Goal: Use online tool/utility: Utilize a website feature to perform a specific function

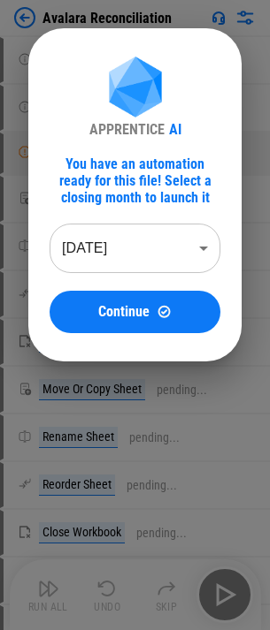
click at [111, 256] on body "Avalara Reconciliation User information pending... User information pending... …" at bounding box center [135, 315] width 270 height 630
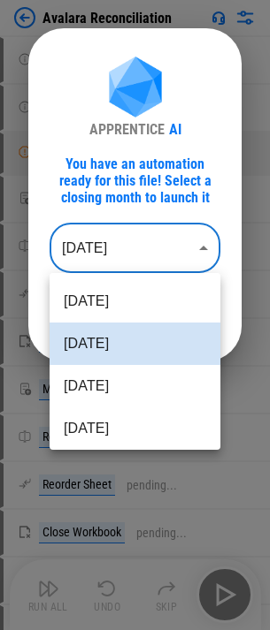
click at [177, 179] on div at bounding box center [135, 315] width 270 height 630
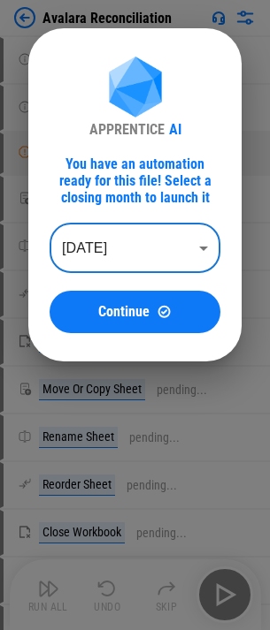
click at [171, 332] on button "Continue" at bounding box center [135, 312] width 171 height 42
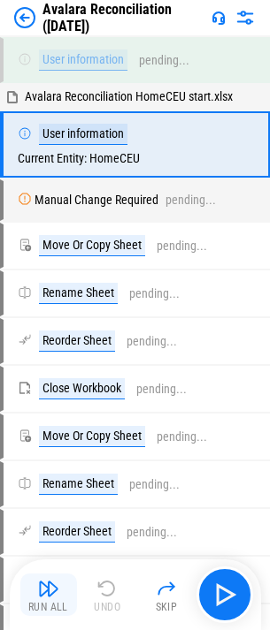
click at [70, 599] on button "Run All" at bounding box center [48, 595] width 57 height 42
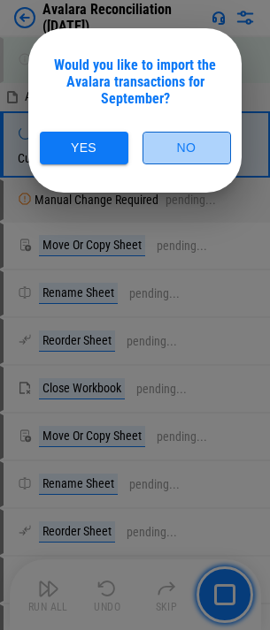
click at [165, 157] on button "No" at bounding box center [186, 148] width 88 height 33
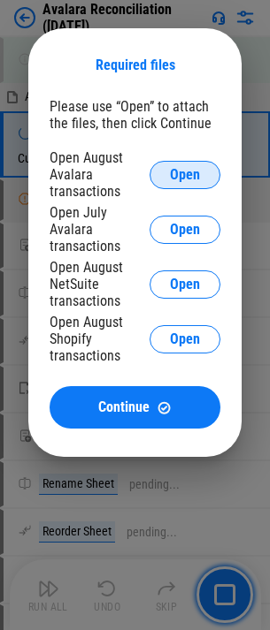
click at [190, 171] on span "Open" at bounding box center [185, 175] width 30 height 14
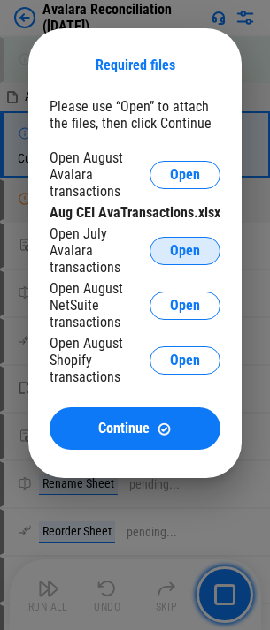
click at [195, 244] on span "Open" at bounding box center [185, 251] width 30 height 14
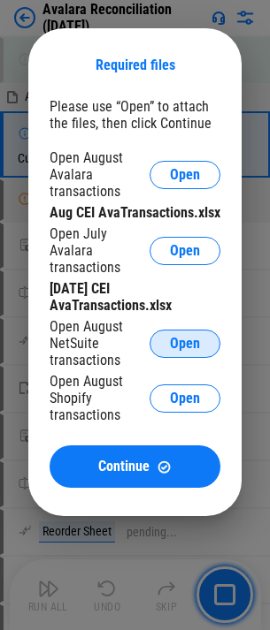
click at [170, 330] on button "Open" at bounding box center [184, 344] width 71 height 28
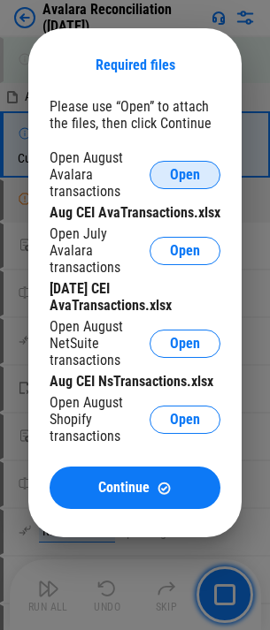
click at [169, 187] on button "Open" at bounding box center [184, 175] width 71 height 28
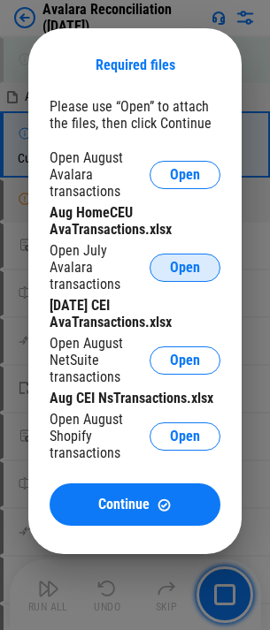
click at [183, 263] on span "Open" at bounding box center [185, 268] width 30 height 14
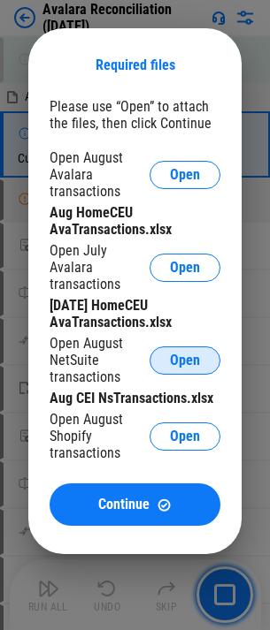
click at [177, 354] on span "Open" at bounding box center [185, 361] width 30 height 14
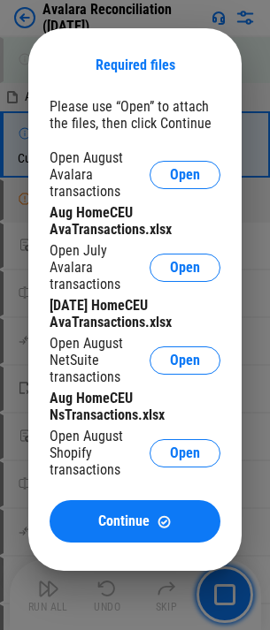
click at [181, 453] on div "Open August Shopify transactions Open" at bounding box center [135, 453] width 171 height 50
click at [183, 449] on button "Open" at bounding box center [184, 453] width 71 height 28
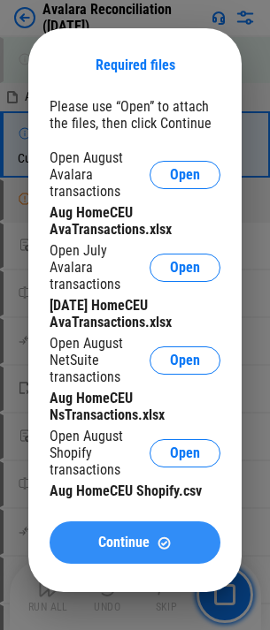
click at [134, 536] on span "Continue" at bounding box center [123, 543] width 51 height 14
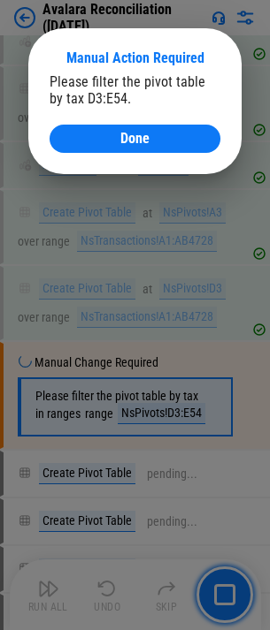
scroll to position [32031, 0]
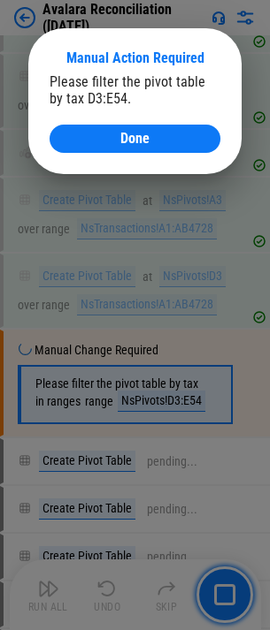
click at [140, 107] on div "Please filter the pivot table by tax D3:E54. Done" at bounding box center [135, 113] width 171 height 80
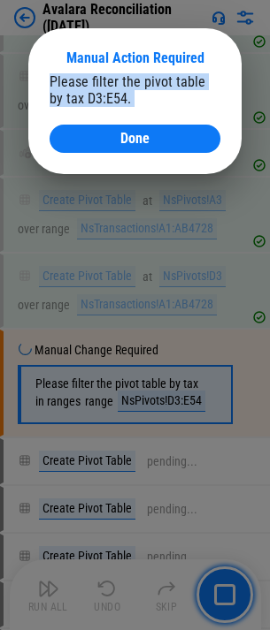
click at [140, 107] on div "Please filter the pivot table by tax D3:E54. Done" at bounding box center [135, 113] width 171 height 80
click at [108, 99] on div "Please filter the pivot table by tax D3:E54." at bounding box center [135, 90] width 171 height 34
drag, startPoint x: 124, startPoint y: 95, endPoint x: 42, endPoint y: 88, distance: 82.5
click at [42, 88] on div "Manual Action Required Please filter the pivot table by tax D3:E54. Done" at bounding box center [134, 101] width 213 height 146
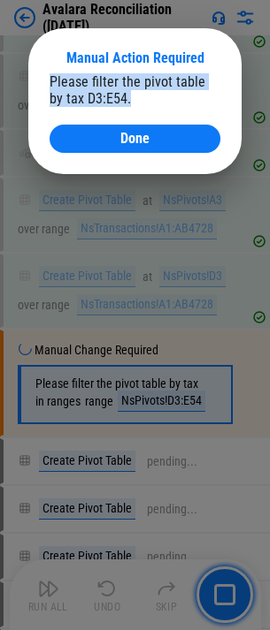
click at [72, 84] on div "Please filter the pivot table by tax D3:E54." at bounding box center [135, 90] width 171 height 34
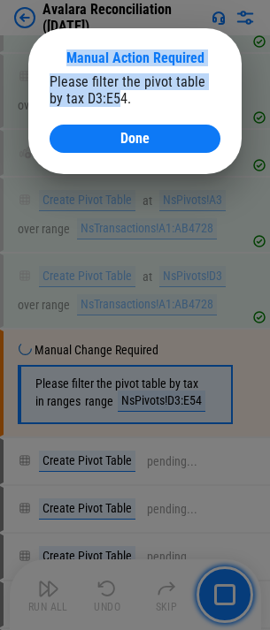
drag, startPoint x: 103, startPoint y: 114, endPoint x: 8, endPoint y: 57, distance: 111.4
click at [8, 57] on div "Manual Action Required Please filter the pivot table by tax D3:E54. Done" at bounding box center [135, 101] width 270 height 202
click at [106, 82] on div "Please filter the pivot table by tax D3:E54." at bounding box center [135, 90] width 171 height 34
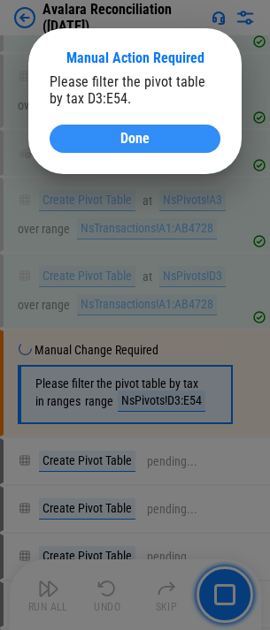
click at [121, 137] on span "Done" at bounding box center [134, 139] width 29 height 14
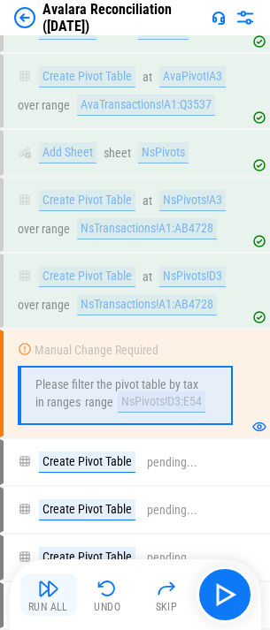
click at [63, 597] on button "Run All" at bounding box center [48, 595] width 57 height 42
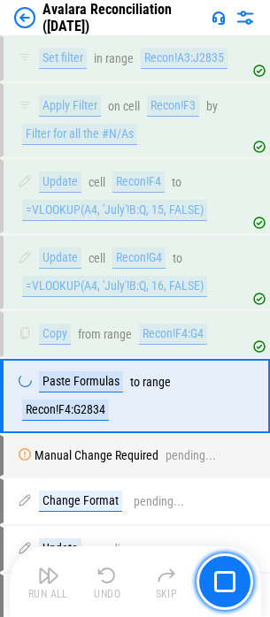
scroll to position [34579, 0]
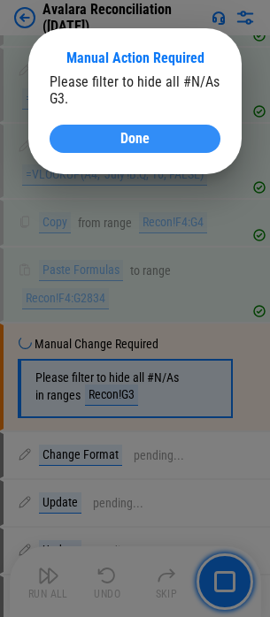
click at [97, 145] on div "Done" at bounding box center [135, 139] width 128 height 14
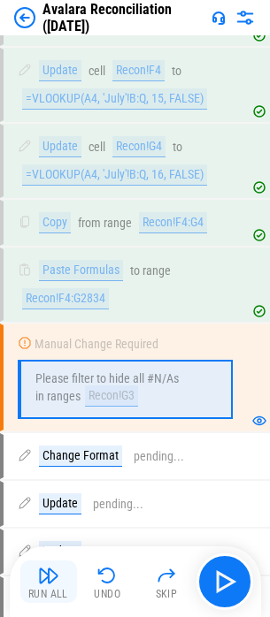
click at [54, 579] on img "button" at bounding box center [48, 575] width 21 height 21
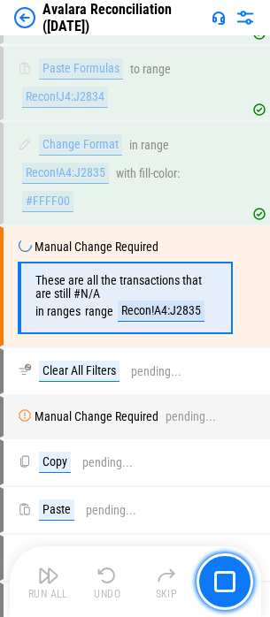
scroll to position [36190, 0]
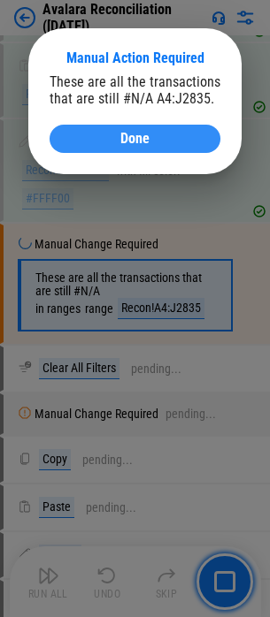
click at [107, 146] on button "Done" at bounding box center [135, 139] width 171 height 28
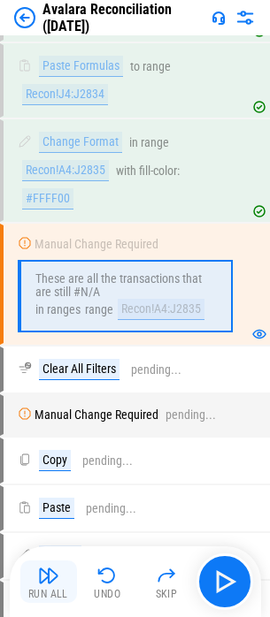
click at [50, 589] on div "Run All" at bounding box center [48, 594] width 40 height 11
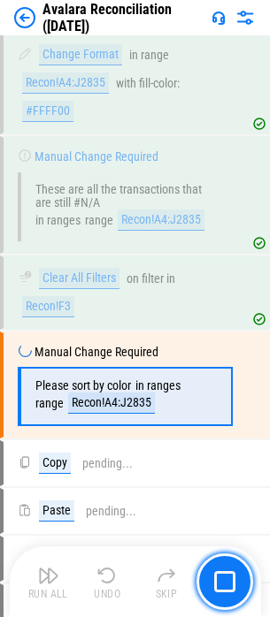
scroll to position [36380, 0]
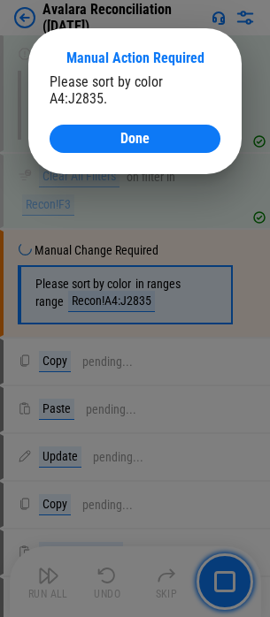
click at [63, 123] on div "Please sort by color A4:J2835. Done" at bounding box center [135, 113] width 171 height 80
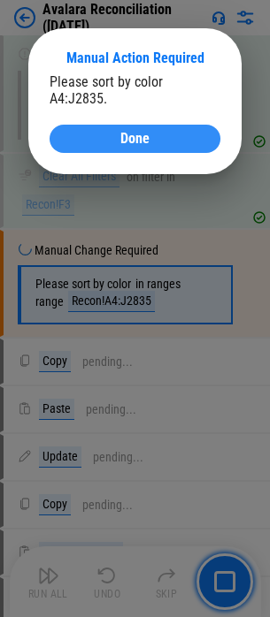
click at [78, 129] on button "Done" at bounding box center [135, 139] width 171 height 28
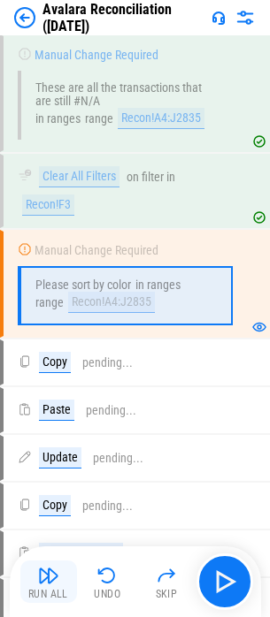
click at [60, 568] on button "Run All" at bounding box center [48, 582] width 57 height 42
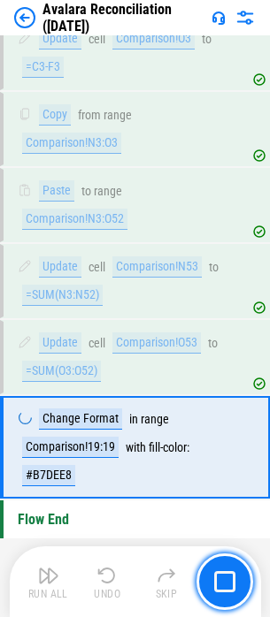
scroll to position [38209, 0]
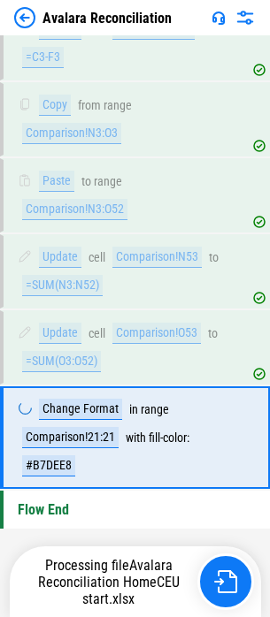
scroll to position [38209, 0]
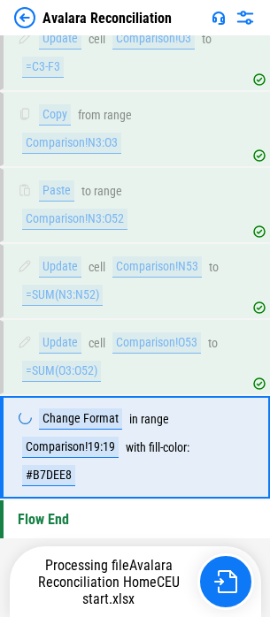
scroll to position [38209, 0]
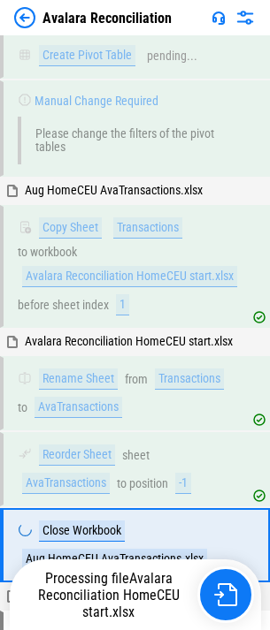
scroll to position [25508, 0]
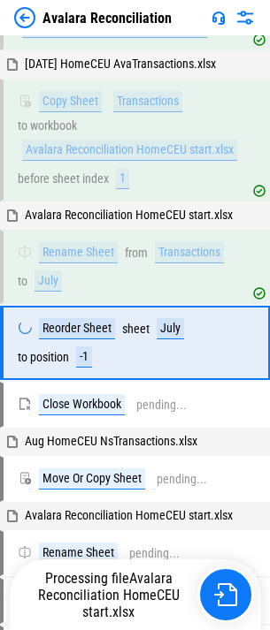
scroll to position [25838, 0]
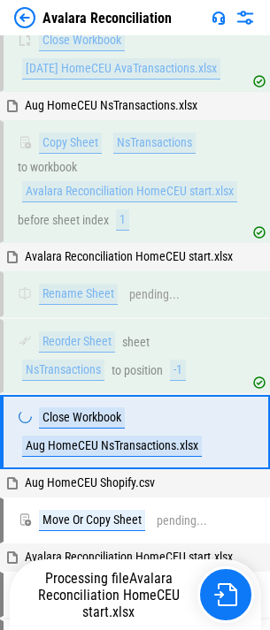
scroll to position [26292, 0]
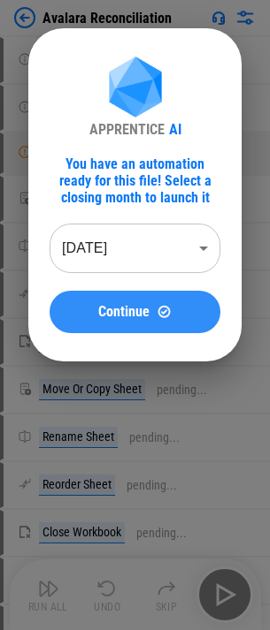
click at [165, 301] on button "Continue" at bounding box center [135, 312] width 171 height 42
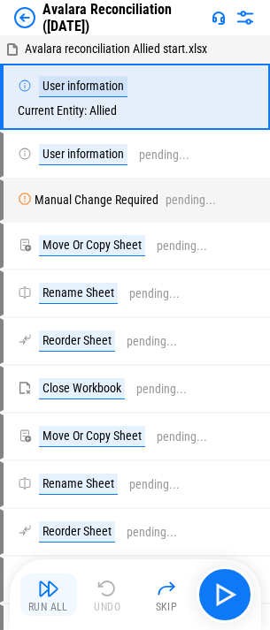
click at [55, 585] on img "button" at bounding box center [48, 588] width 21 height 21
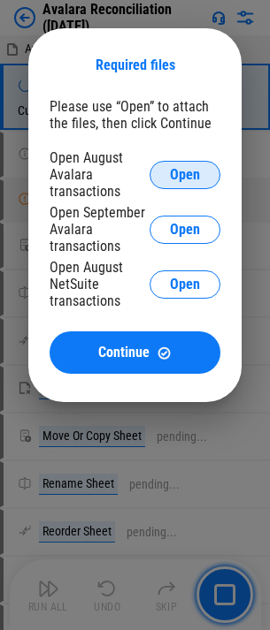
click at [164, 173] on button "Open" at bounding box center [184, 175] width 71 height 28
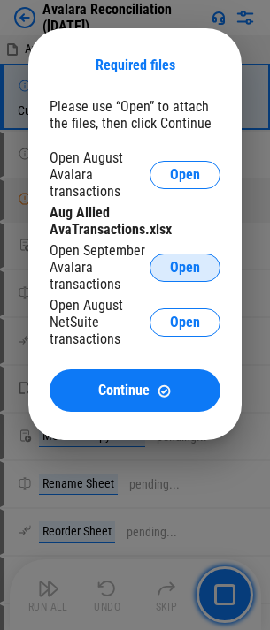
click at [179, 229] on div "Aug Allied AvaTransactions.xlsx" at bounding box center [135, 221] width 171 height 34
click at [179, 254] on button "Open" at bounding box center [184, 268] width 71 height 28
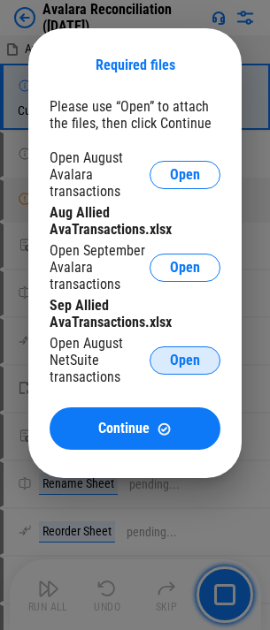
click at [188, 360] on span "Open" at bounding box center [185, 361] width 30 height 14
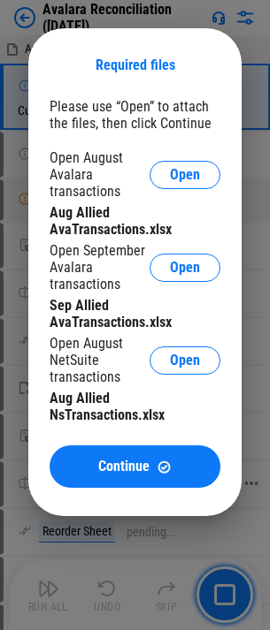
click at [139, 467] on span "Continue" at bounding box center [123, 467] width 51 height 14
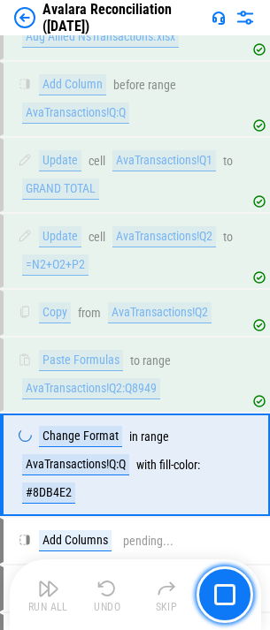
scroll to position [1501, 0]
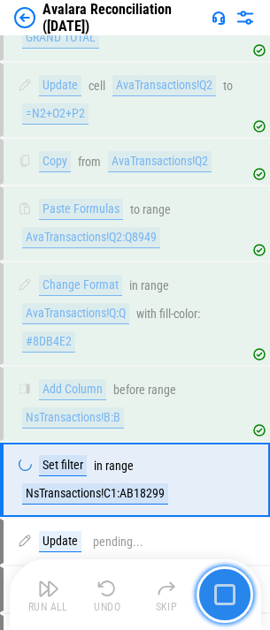
click at [210, 596] on button "button" at bounding box center [224, 595] width 57 height 57
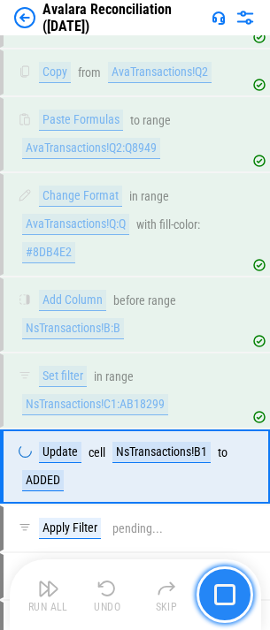
scroll to position [1743, 0]
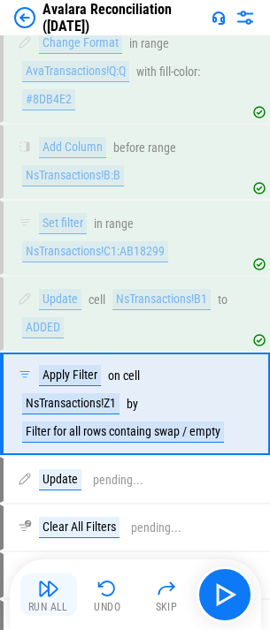
click at [50, 584] on img "button" at bounding box center [48, 588] width 21 height 21
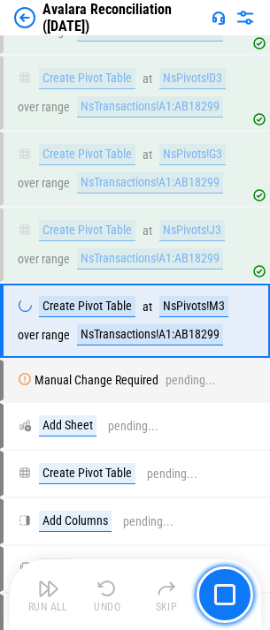
scroll to position [4125, 0]
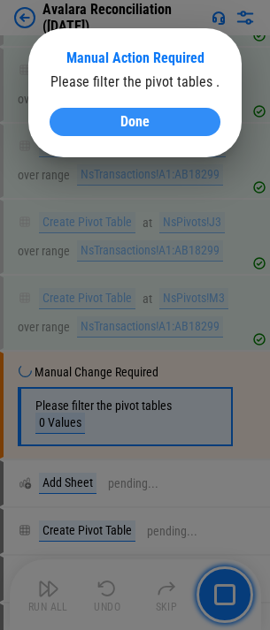
click at [149, 134] on button "Done" at bounding box center [135, 122] width 171 height 28
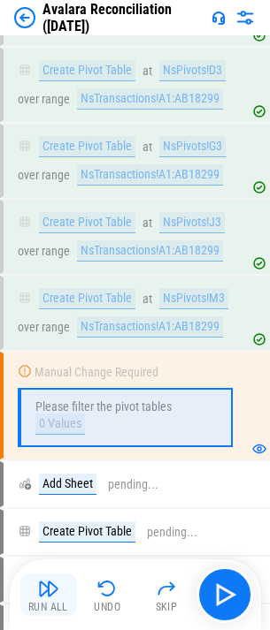
click at [62, 586] on button "Run All" at bounding box center [48, 595] width 57 height 42
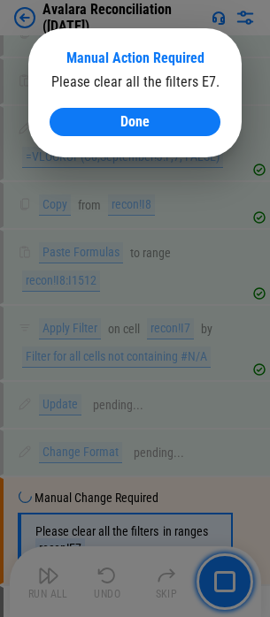
scroll to position [18994, 0]
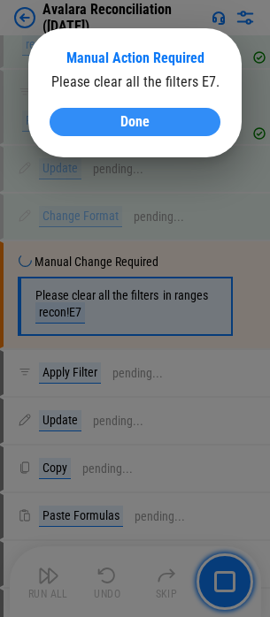
click at [123, 129] on span "Done" at bounding box center [134, 122] width 29 height 14
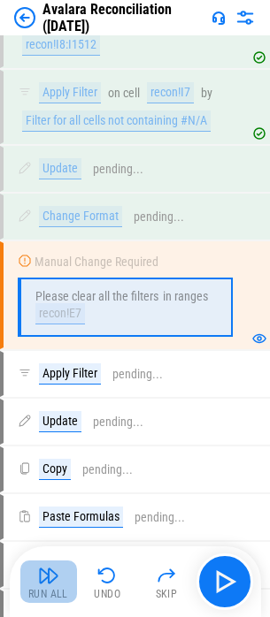
click at [52, 579] on img "button" at bounding box center [48, 575] width 21 height 21
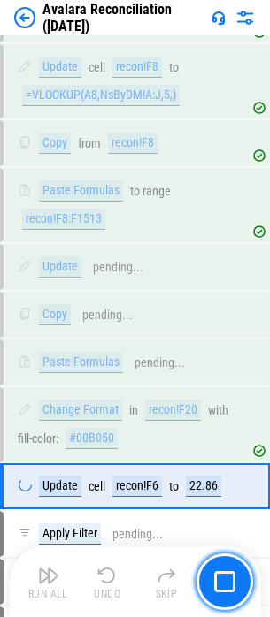
scroll to position [20763, 0]
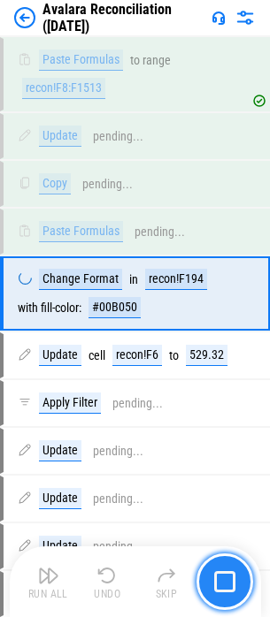
click at [229, 591] on img "button" at bounding box center [224, 581] width 21 height 21
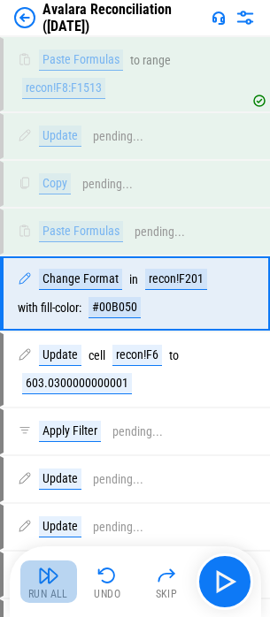
drag, startPoint x: 36, startPoint y: 577, endPoint x: 10, endPoint y: 574, distance: 26.8
click at [36, 577] on button "Run All" at bounding box center [48, 582] width 57 height 42
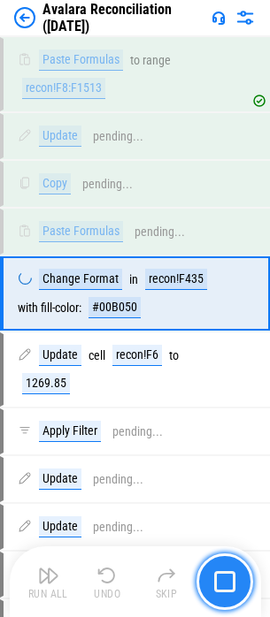
click at [239, 577] on button "button" at bounding box center [224, 581] width 57 height 57
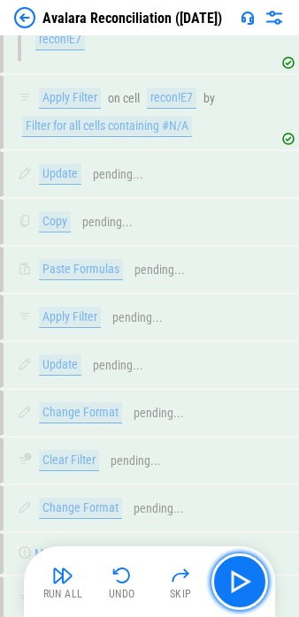
scroll to position [18520, 0]
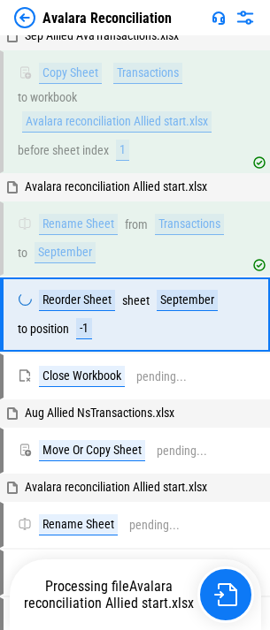
scroll to position [606, 0]
